Goal: Answer question/provide support: Share knowledge or assist other users

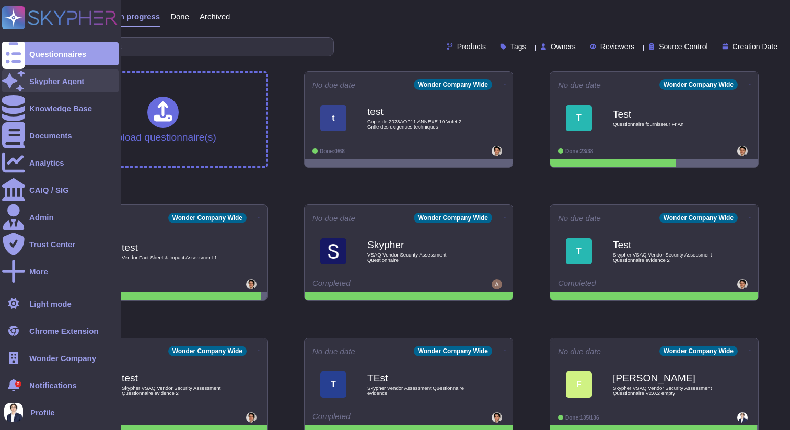
click at [41, 87] on div "Skypher Agent" at bounding box center [60, 80] width 116 height 23
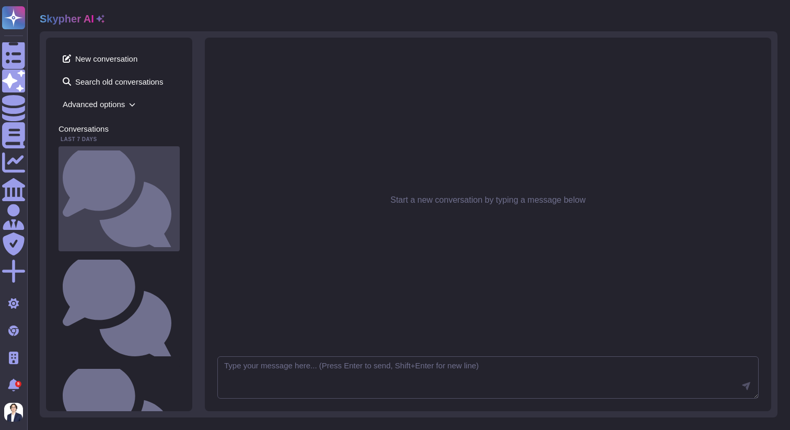
click at [175, 195] on small "What is our privacy policy?" at bounding box center [175, 198] width 0 height 7
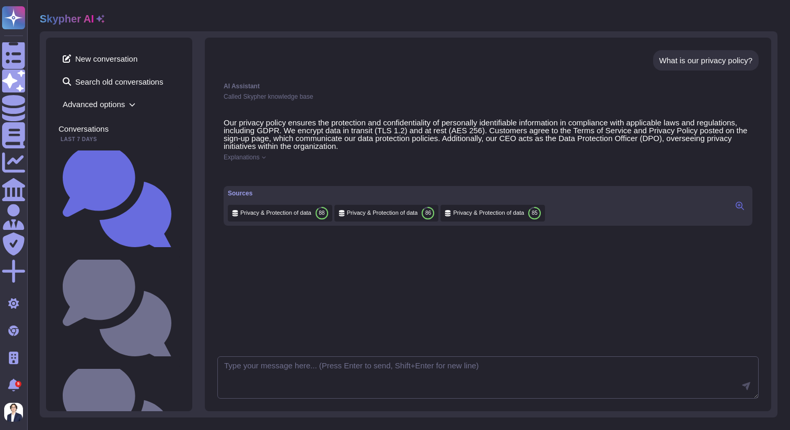
click at [269, 217] on span "Privacy & Protection of data" at bounding box center [275, 213] width 71 height 8
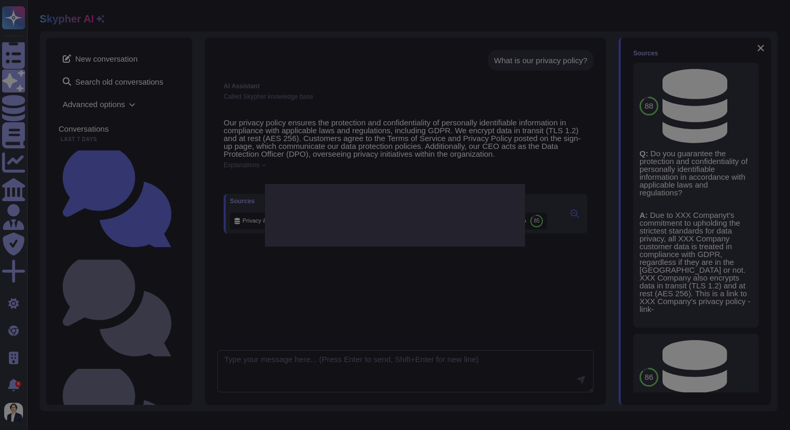
type textarea "Do you guarantee the protection and confidentiality of personally identifiable …"
type textarea "Due to XXX Companyt's commitment to upholding the strictest standards for data …"
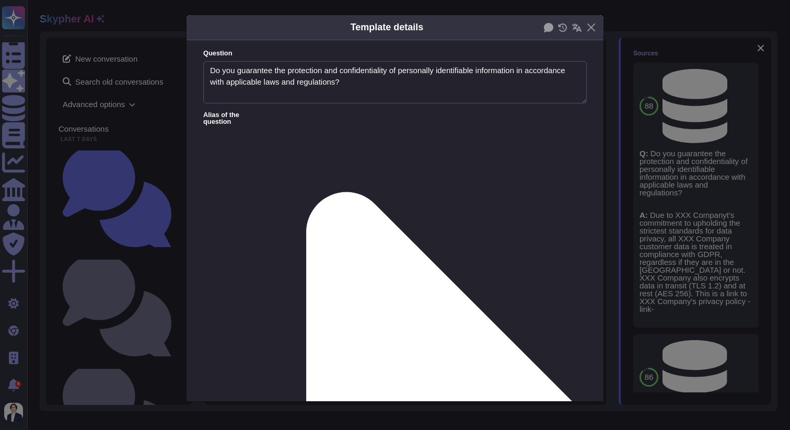
type textarea "Do you guarantee the protection and confidentiality of personally identifiable …"
type textarea "Due to XXX Companyt's commitment to upholding the strictest standards for data …"
click at [592, 27] on button "Close" at bounding box center [591, 27] width 16 height 16
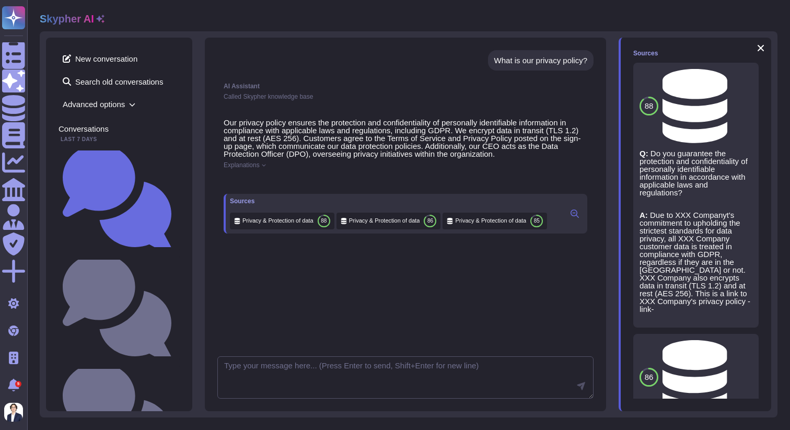
click at [574, 218] on icon at bounding box center [574, 213] width 8 height 8
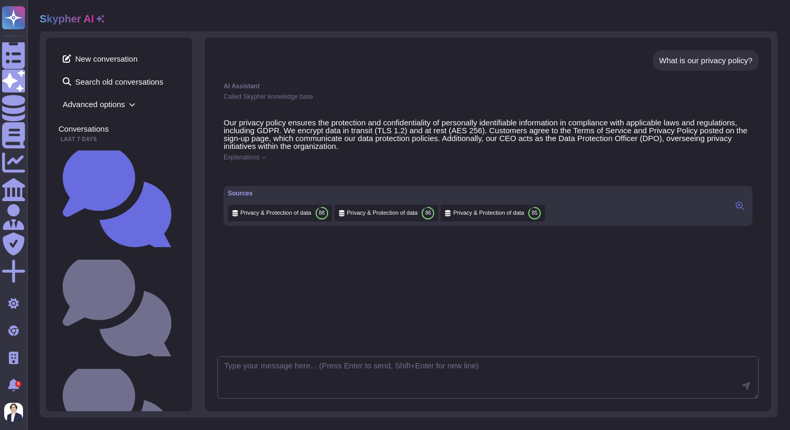
click at [738, 210] on icon at bounding box center [739, 206] width 8 height 8
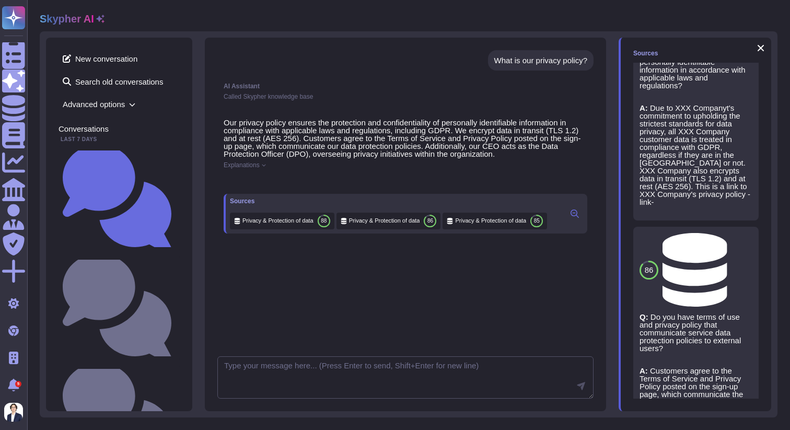
scroll to position [164, 0]
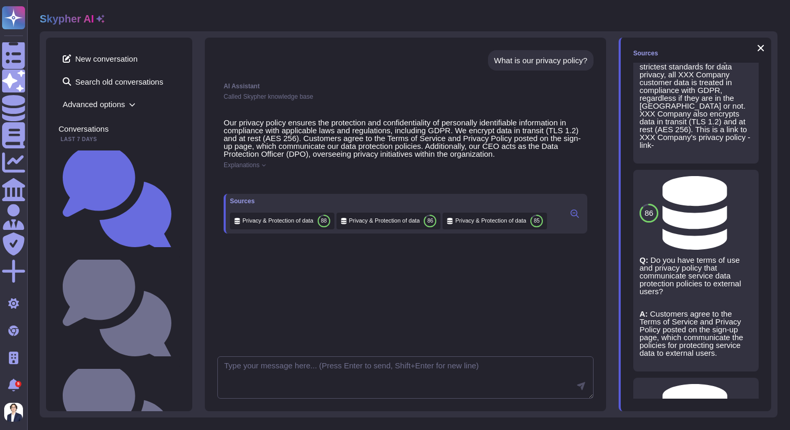
click at [238, 204] on div "Sources" at bounding box center [388, 201] width 317 height 6
click at [579, 220] on button at bounding box center [574, 213] width 17 height 13
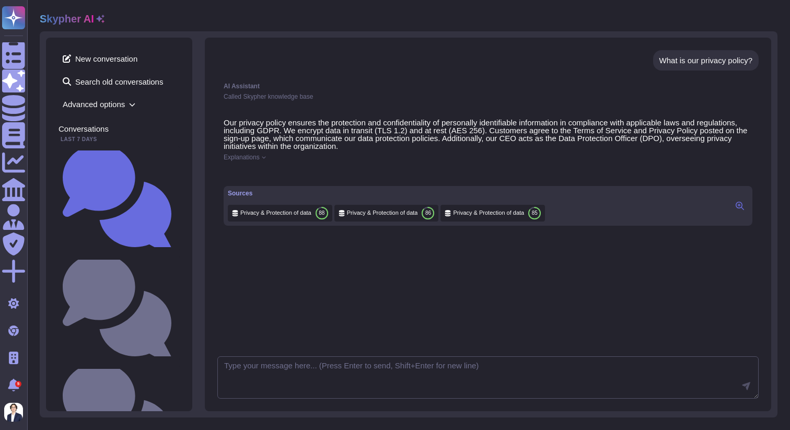
click at [231, 196] on div "Sources" at bounding box center [386, 193] width 317 height 6
click at [269, 195] on div "Sources Privacy & Protection of data 88 Privacy & Protection of data 86 Privacy…" at bounding box center [487, 206] width 528 height 40
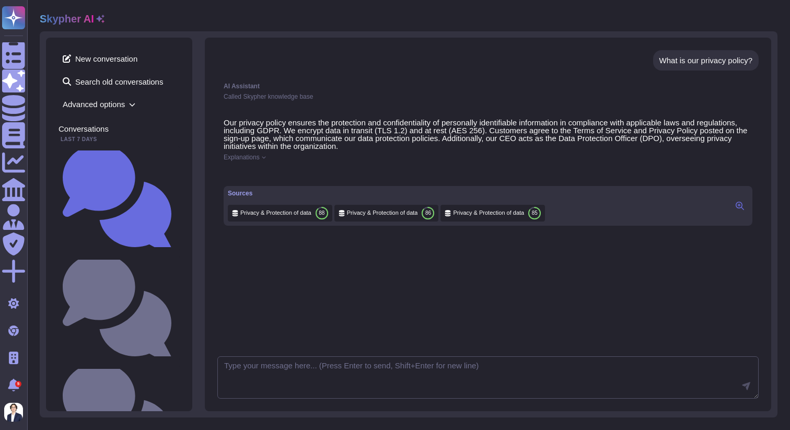
click at [238, 196] on div "Sources" at bounding box center [386, 193] width 317 height 6
